Goal: Transaction & Acquisition: Purchase product/service

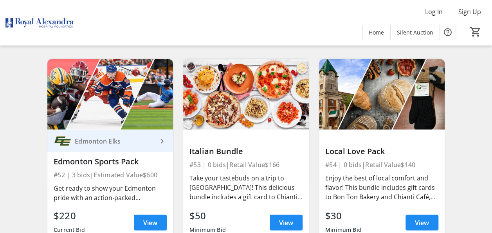
scroll to position [3593, 0]
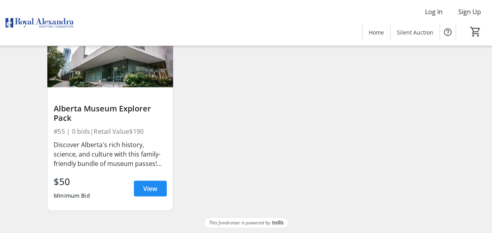
scroll to position [3840, 0]
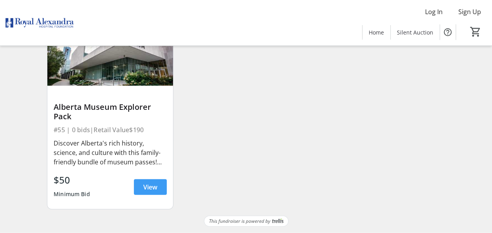
click at [151, 186] on span "View" at bounding box center [150, 186] width 14 height 9
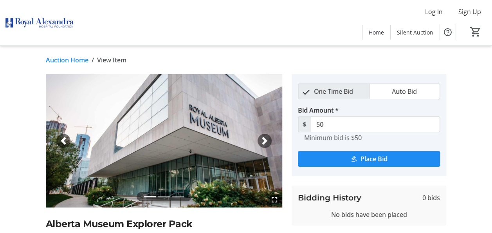
click at [265, 137] on span "button" at bounding box center [265, 141] width 8 height 8
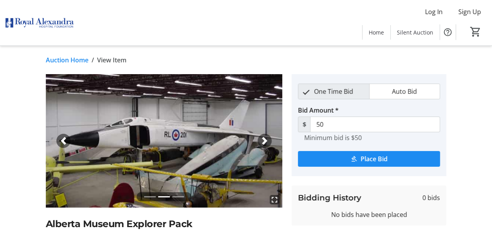
click at [265, 137] on span "button" at bounding box center [265, 141] width 8 height 8
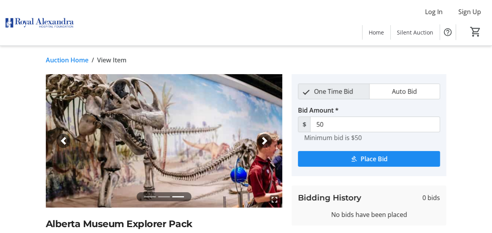
click at [77, 61] on link "Auction Home" at bounding box center [67, 59] width 43 height 9
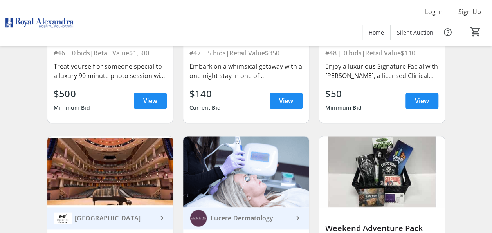
scroll to position [3261, 0]
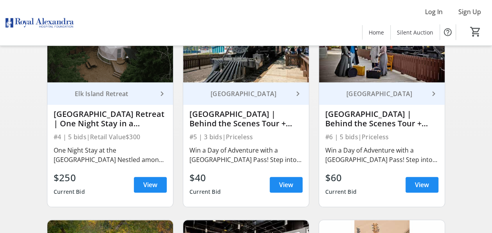
scroll to position [311, 0]
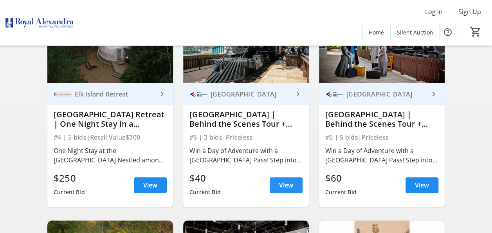
click at [288, 186] on span at bounding box center [286, 184] width 33 height 19
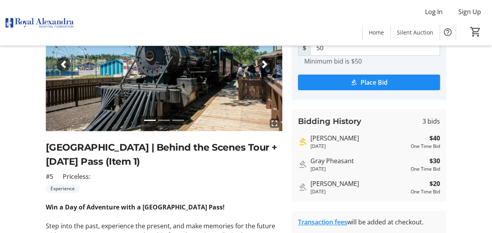
scroll to position [73, 0]
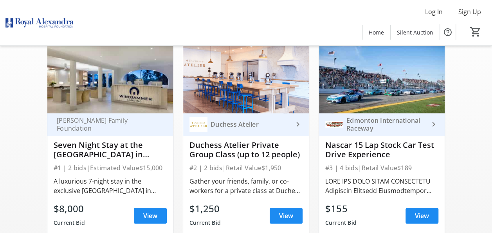
scroll to position [311, 0]
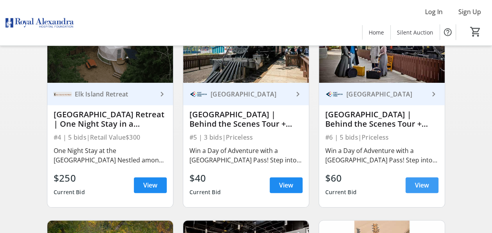
click at [421, 189] on span "View" at bounding box center [422, 184] width 14 height 9
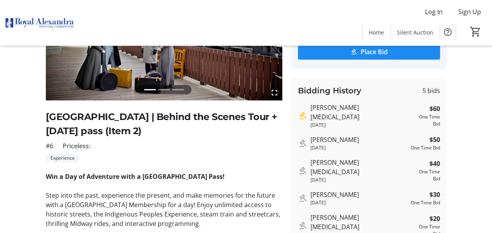
scroll to position [107, 0]
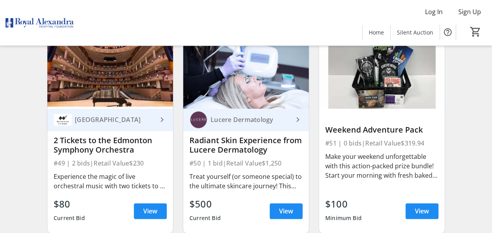
scroll to position [3406, 0]
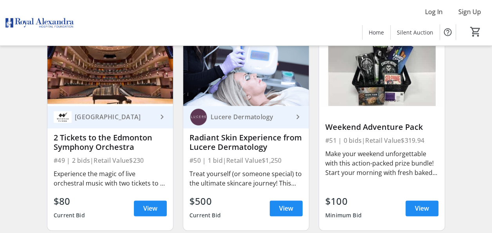
scroll to position [3408, 0]
